Goal: Information Seeking & Learning: Understand process/instructions

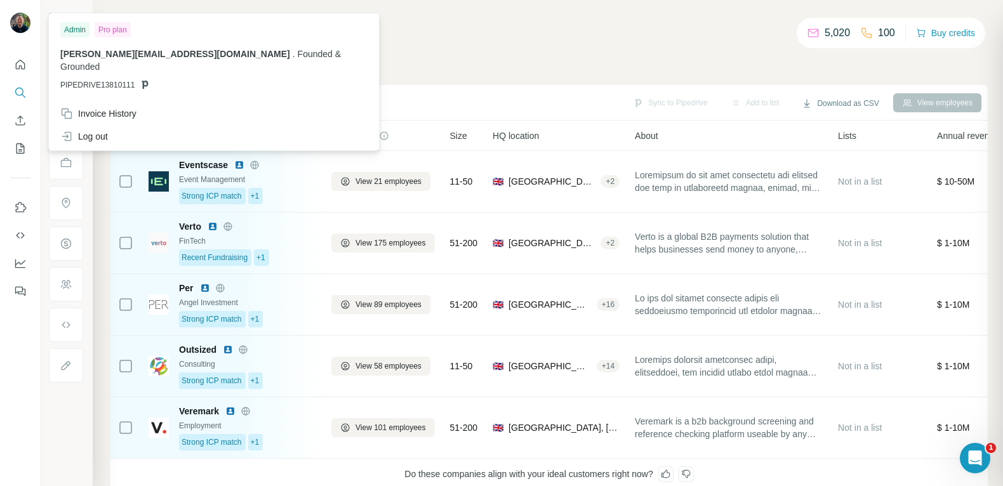
click at [28, 16] on div at bounding box center [20, 24] width 20 height 23
click at [87, 30] on div "Admin" at bounding box center [74, 29] width 29 height 15
click at [133, 28] on div "Admin Pro plan" at bounding box center [213, 29] width 307 height 15
click at [88, 79] on span "PIPEDRIVE13810111" at bounding box center [97, 84] width 74 height 11
click at [142, 81] on icon at bounding box center [145, 85] width 6 height 8
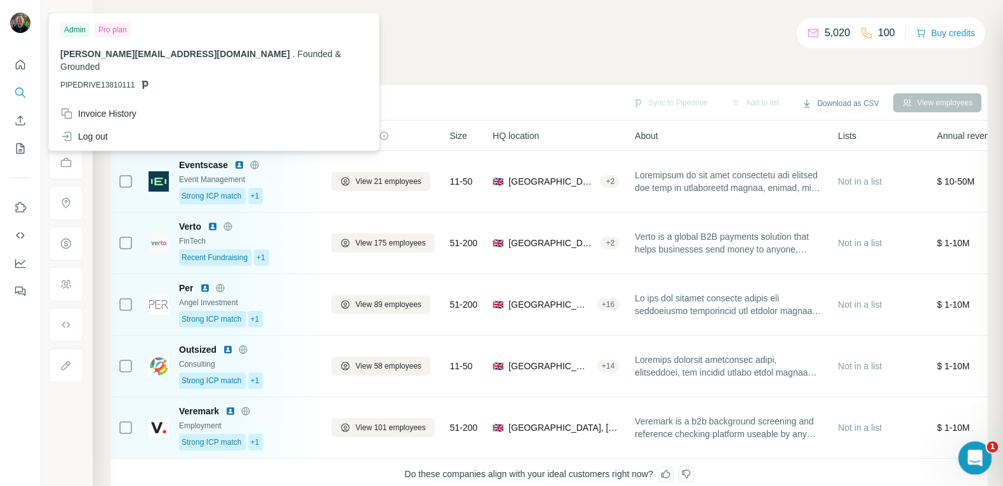
click at [964, 449] on div "Open Intercom Messenger" at bounding box center [973, 456] width 42 height 42
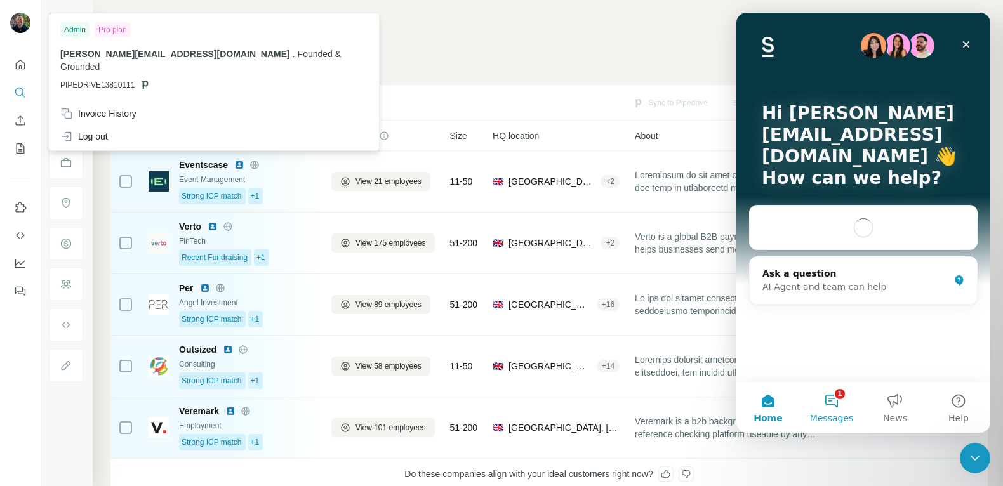
click at [835, 405] on button "1 Messages" at bounding box center [831, 407] width 63 height 51
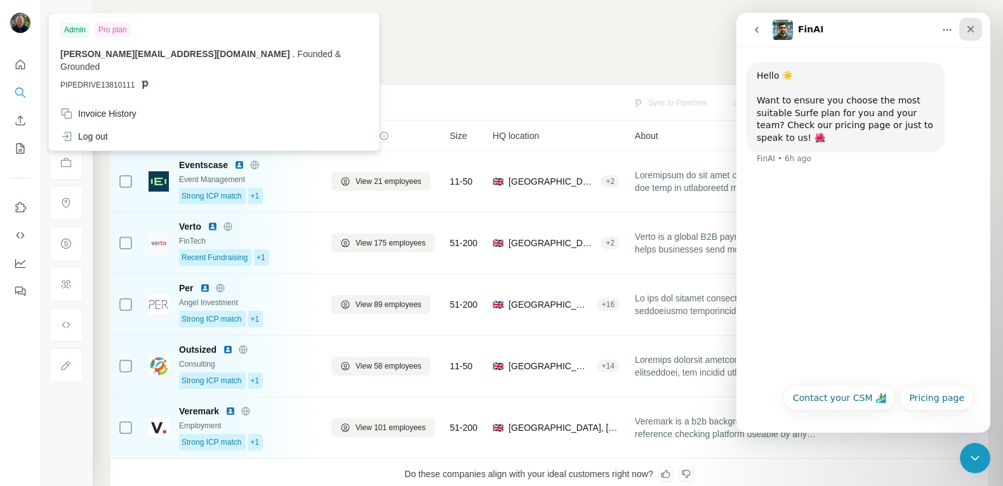
click at [972, 30] on icon "Close" at bounding box center [970, 29] width 7 height 7
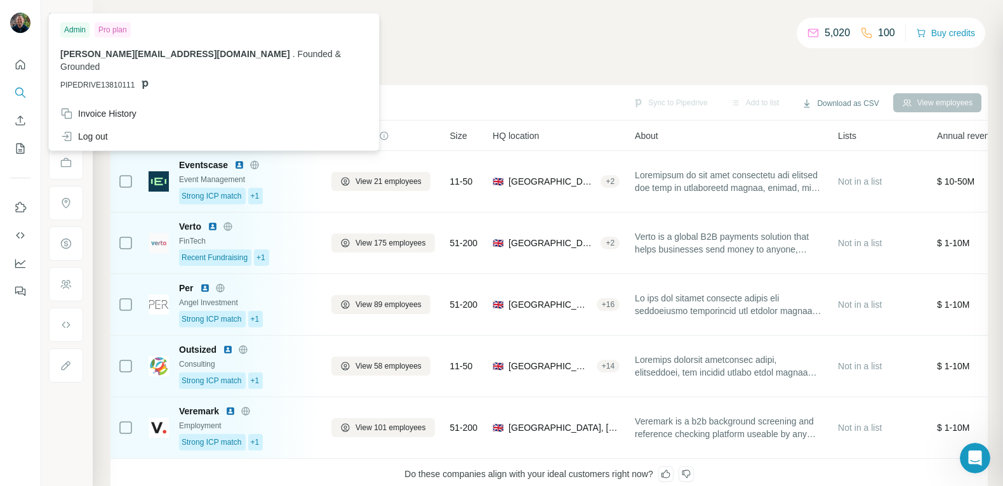
click at [23, 18] on img at bounding box center [20, 23] width 20 height 20
drag, startPoint x: 377, startPoint y: 51, endPoint x: 253, endPoint y: 23, distance: 127.7
click at [376, 51] on div "Companies People" at bounding box center [548, 54] width 877 height 27
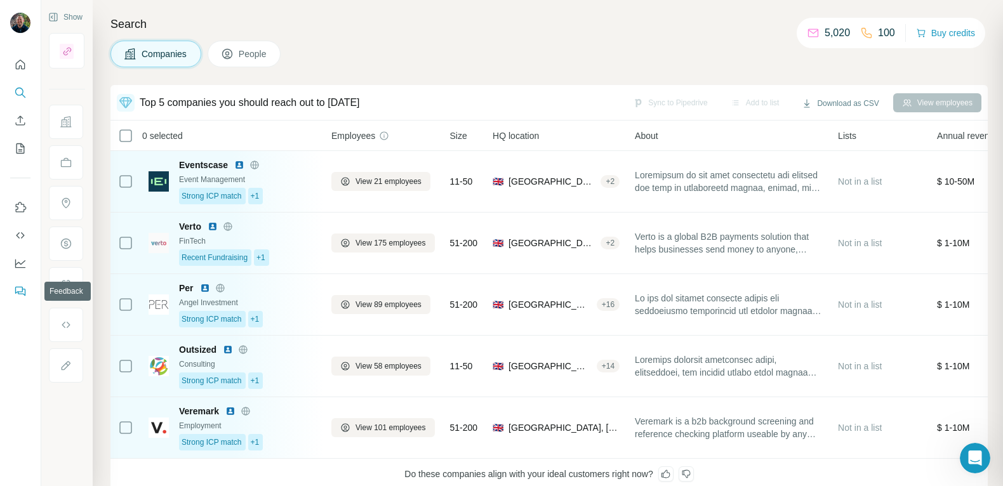
click at [25, 289] on icon "Feedback" at bounding box center [22, 292] width 8 height 7
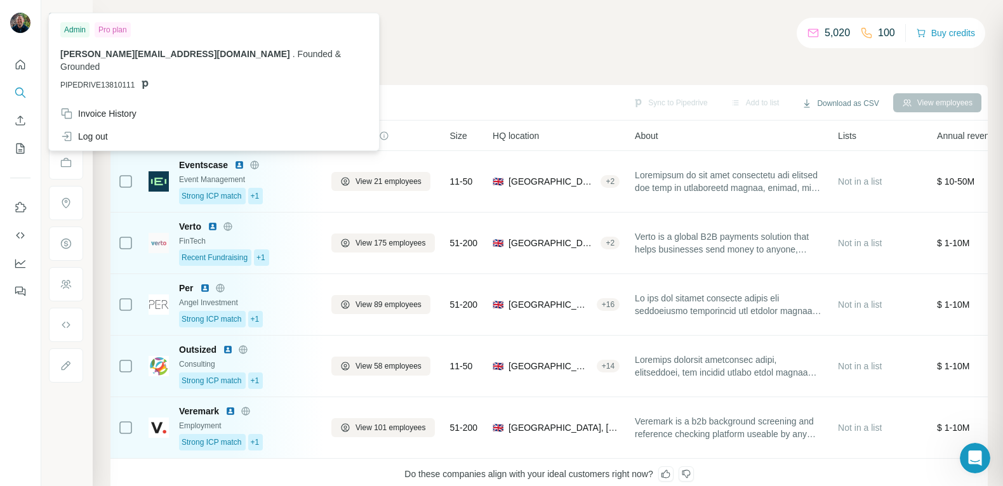
click at [18, 35] on div at bounding box center [20, 24] width 20 height 23
click at [18, 61] on icon "Quick start" at bounding box center [21, 65] width 10 height 10
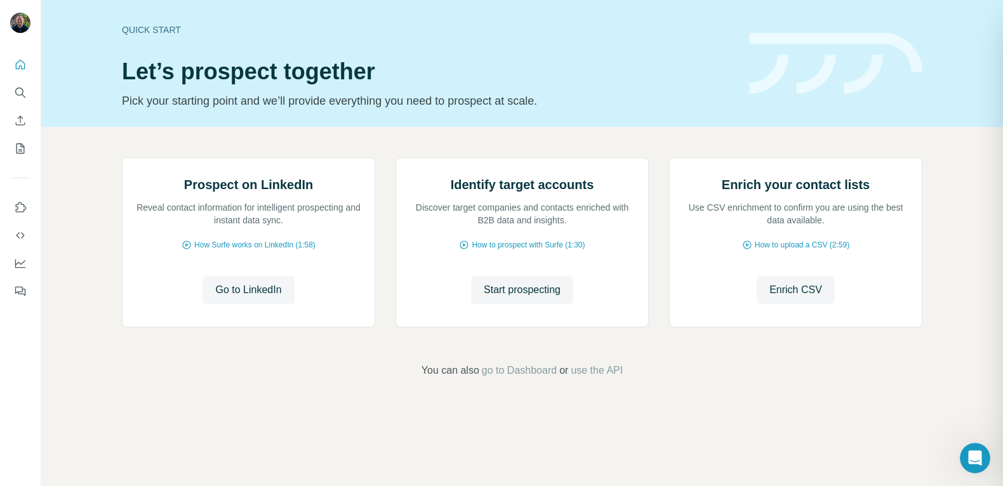
click at [474, 138] on div "Prospect on LinkedIn Reveal contact information for intelligent prospecting and…" at bounding box center [522, 268] width 962 height 282
click at [501, 378] on span "go to Dashboard" at bounding box center [519, 370] width 75 height 15
